Goal: Information Seeking & Learning: Learn about a topic

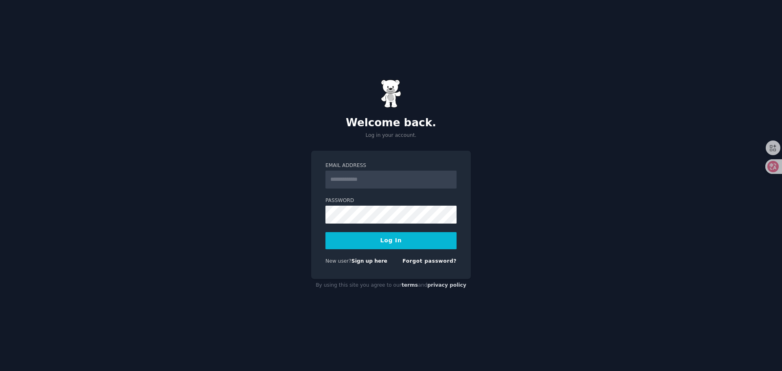
click at [541, 183] on div "Welcome back. Log in your account. Email Address Password Log In New user? Sign…" at bounding box center [391, 185] width 782 height 371
click at [365, 178] on input "Email Address" at bounding box center [390, 180] width 131 height 18
type input "**********"
click at [411, 240] on button "Log In" at bounding box center [390, 240] width 131 height 17
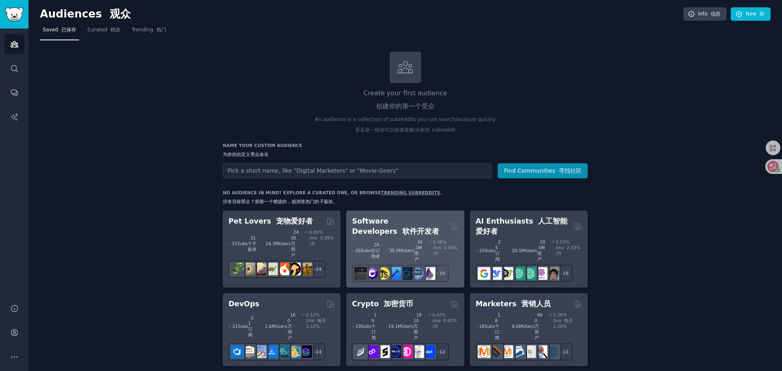
click at [401, 224] on h2 "Software Developers 软件开发者" at bounding box center [399, 226] width 95 height 20
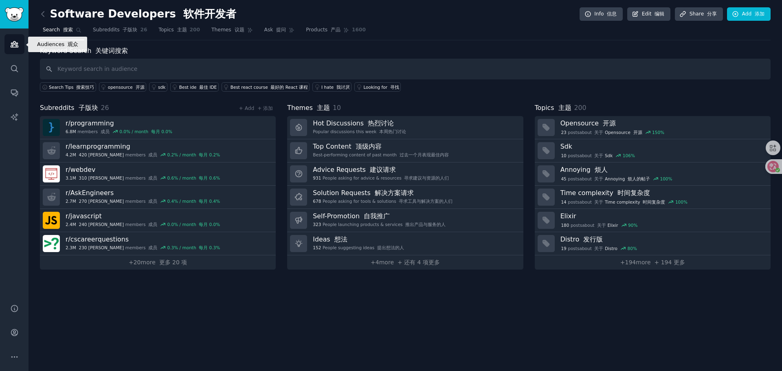
click at [23, 46] on link "Audiences" at bounding box center [14, 44] width 20 height 20
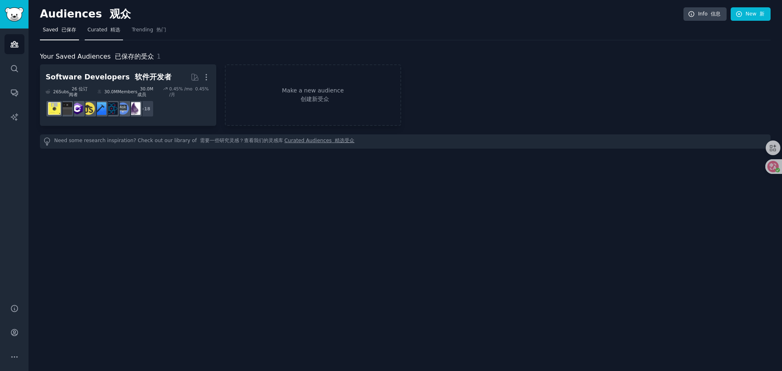
click at [108, 25] on link "Curated 精选" at bounding box center [104, 32] width 39 height 17
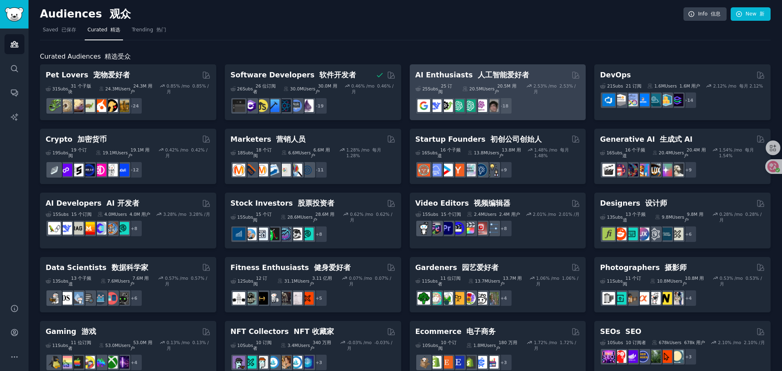
click at [482, 71] on font "人工智能爱好者" at bounding box center [503, 75] width 51 height 8
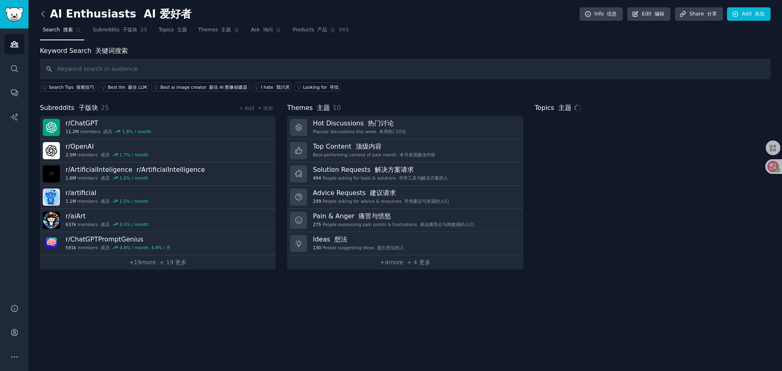
click at [42, 15] on icon at bounding box center [43, 13] width 2 height 5
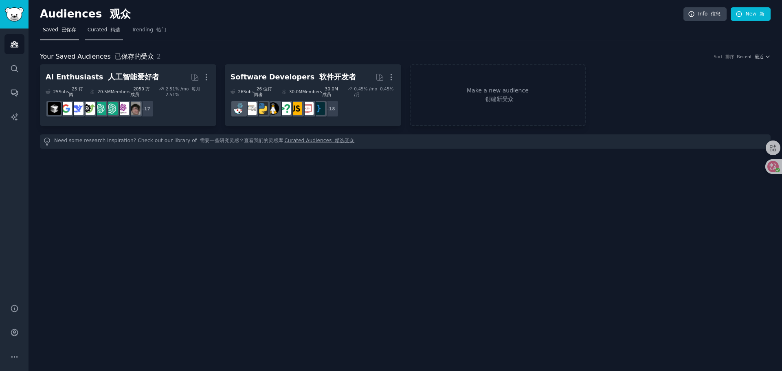
click at [93, 30] on span "Curated 精选" at bounding box center [104, 29] width 33 height 7
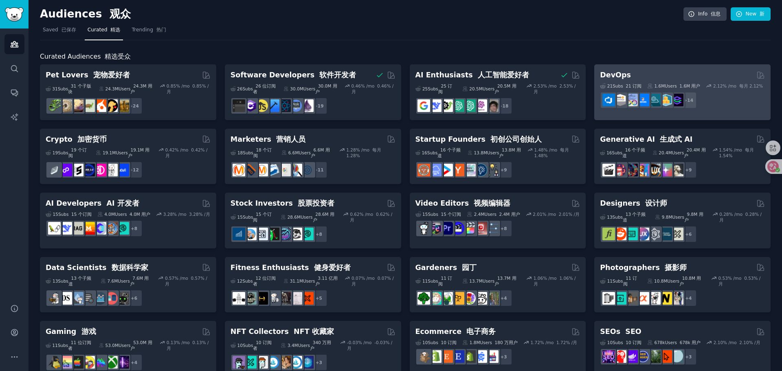
click at [709, 77] on div "DevOps" at bounding box center [682, 75] width 165 height 10
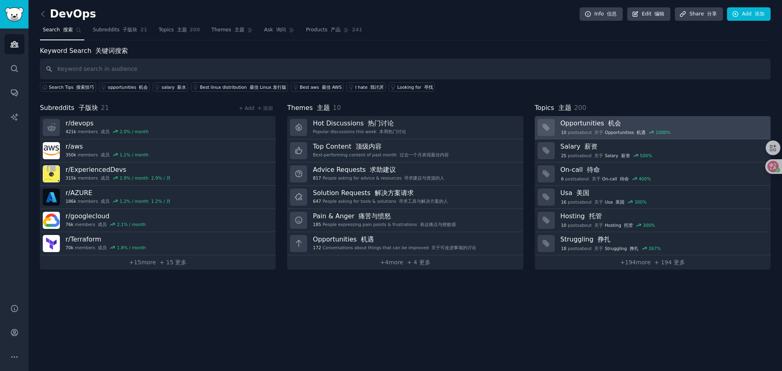
click at [587, 126] on h3 "Opportunities 机会" at bounding box center [662, 123] width 204 height 9
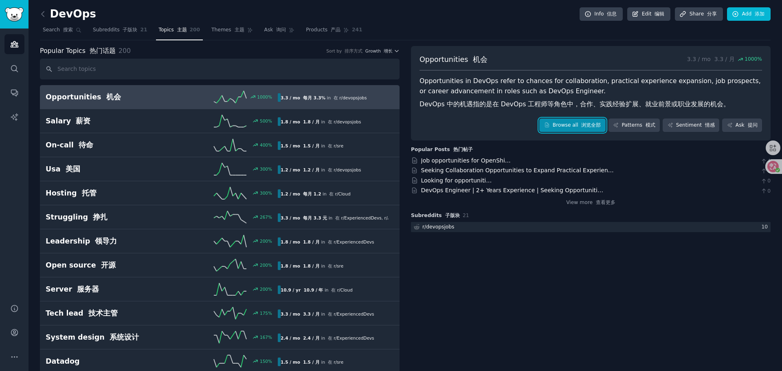
click at [576, 129] on link "Browse all 浏览全部" at bounding box center [572, 126] width 66 height 14
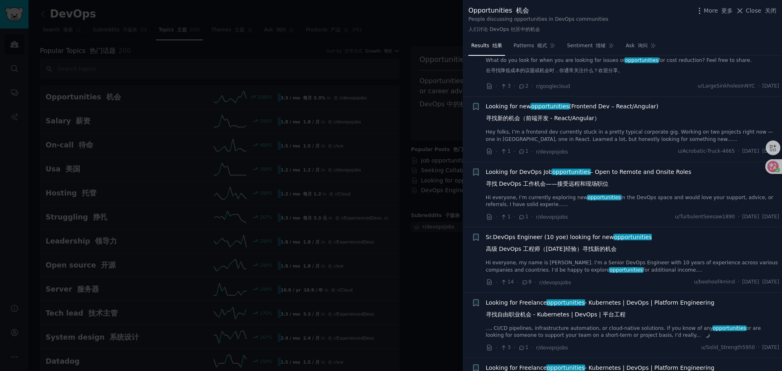
scroll to position [204, 0]
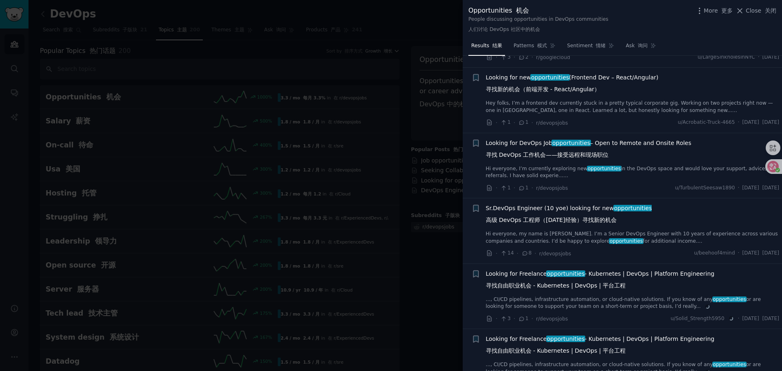
click at [440, 141] on div at bounding box center [391, 185] width 782 height 371
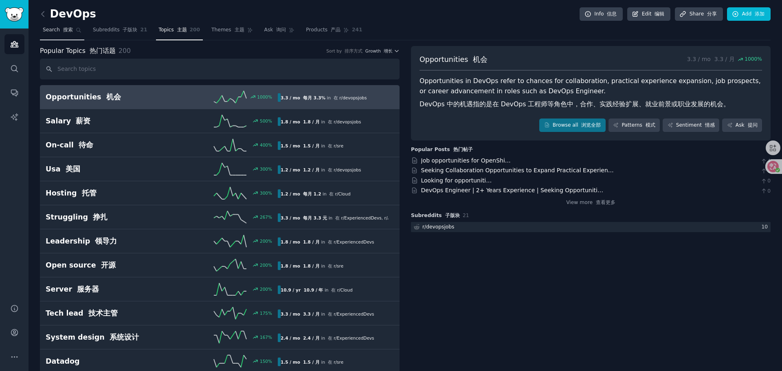
click at [58, 34] on link "Search 搜索" at bounding box center [62, 32] width 44 height 17
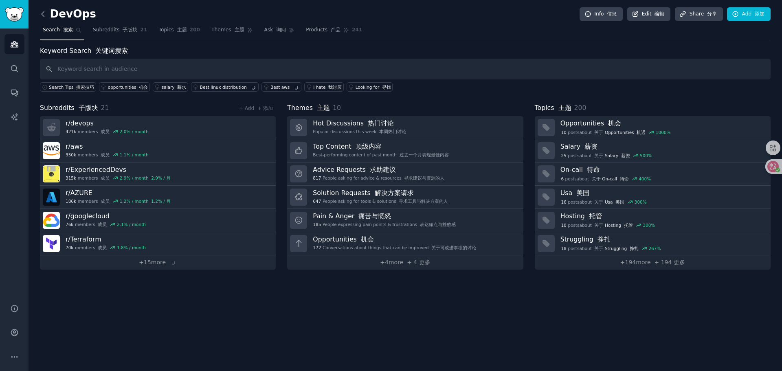
click at [44, 14] on icon at bounding box center [43, 14] width 9 height 9
